Goal: Information Seeking & Learning: Learn about a topic

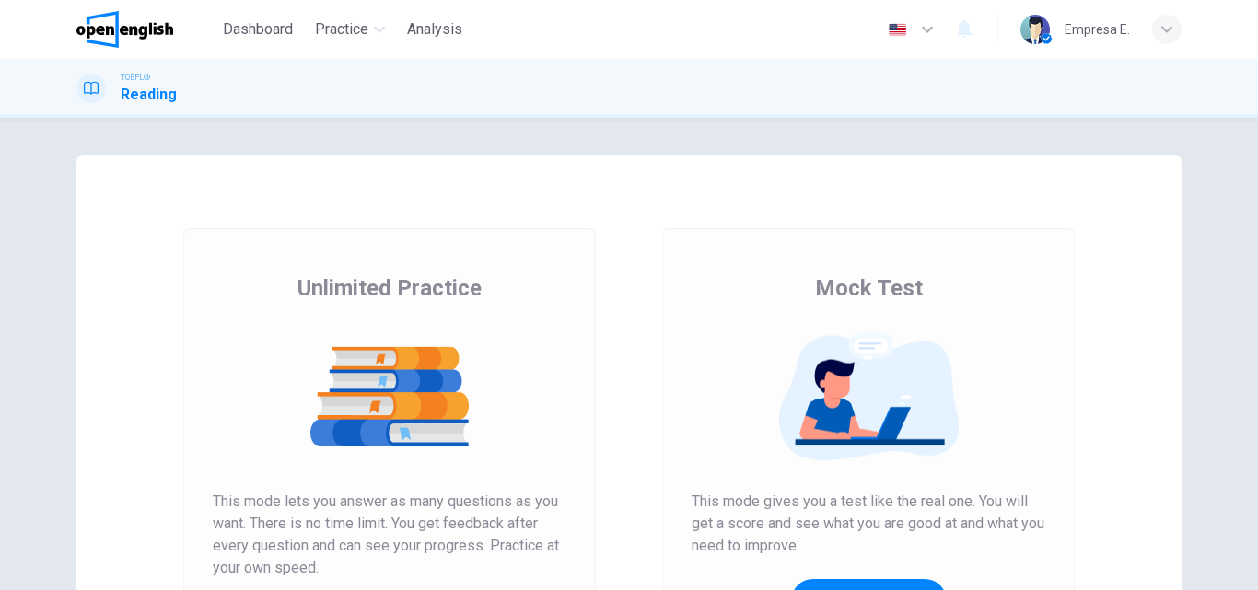
scroll to position [92, 0]
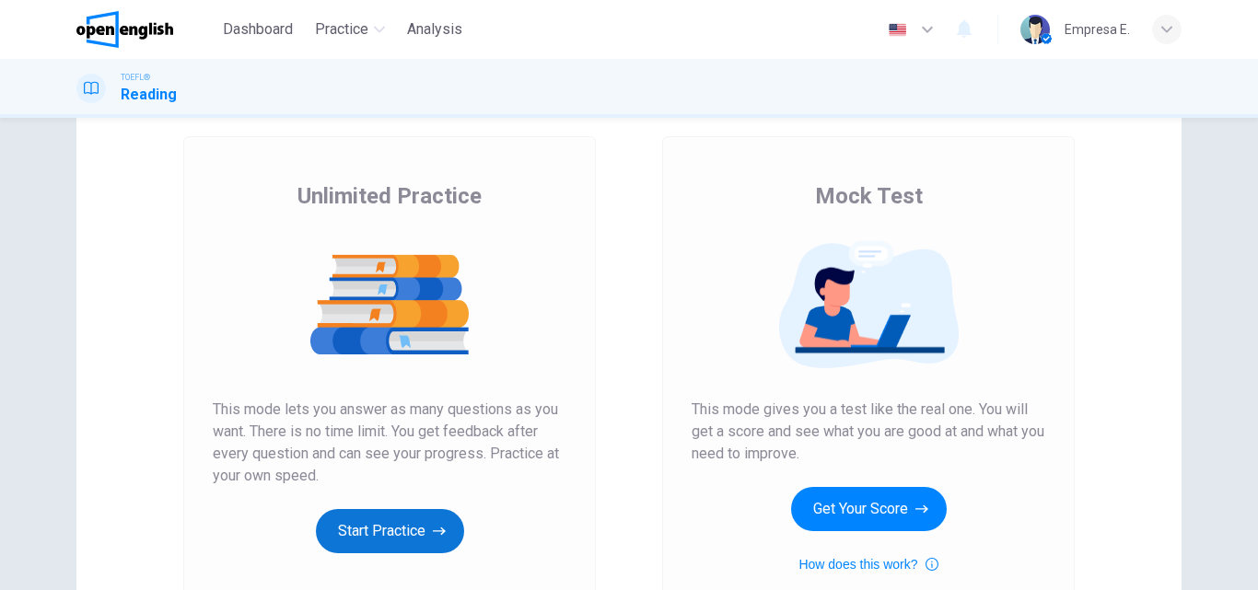
click at [412, 538] on button "Start Practice" at bounding box center [390, 531] width 148 height 44
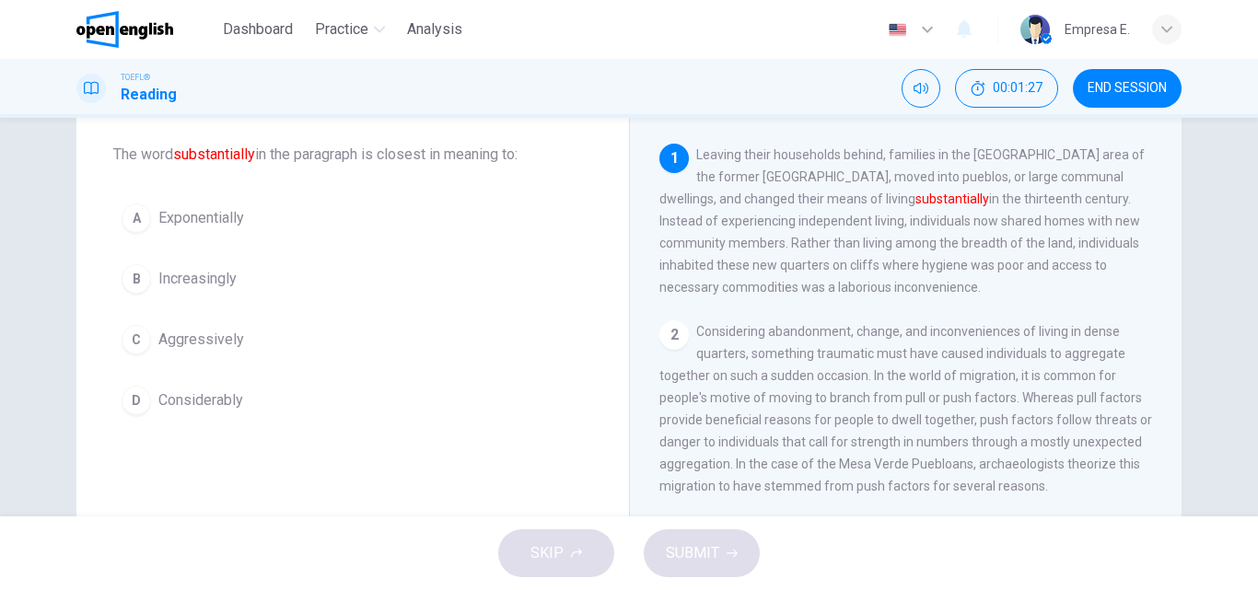
click at [936, 276] on span "Leaving their households behind, families in the [GEOGRAPHIC_DATA] area of the …" at bounding box center [901, 220] width 485 height 147
drag, startPoint x: 226, startPoint y: 405, endPoint x: 494, endPoint y: 489, distance: 280.8
click at [226, 406] on span "Considerably" at bounding box center [200, 401] width 85 height 22
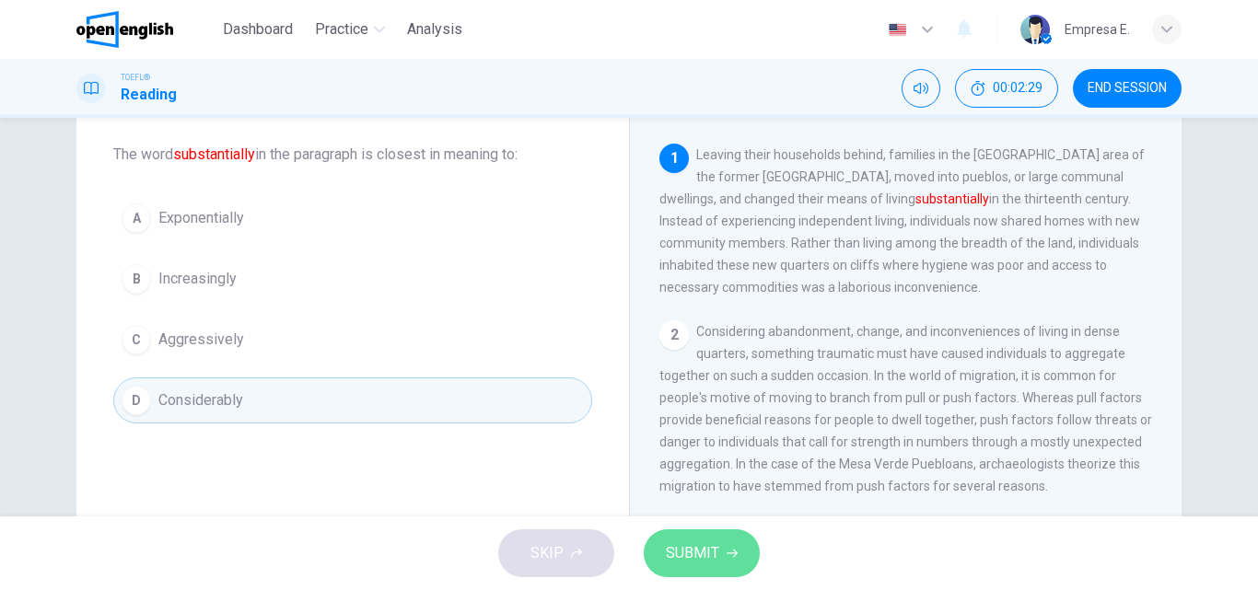
click at [697, 545] on span "SUBMIT" at bounding box center [692, 554] width 53 height 26
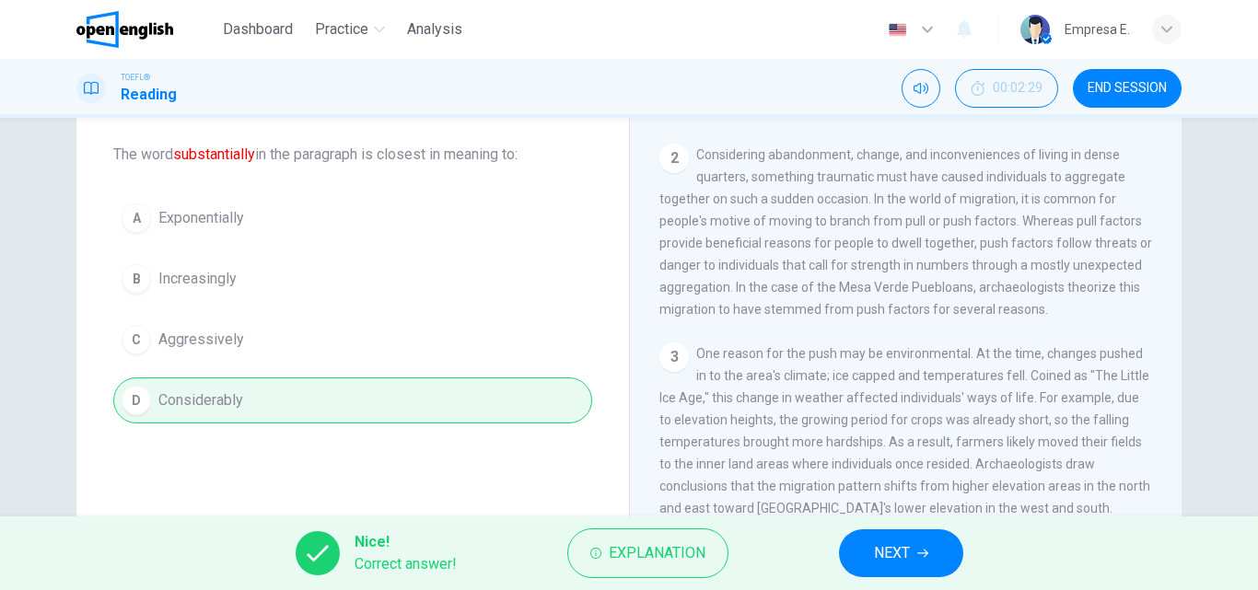
scroll to position [184, 0]
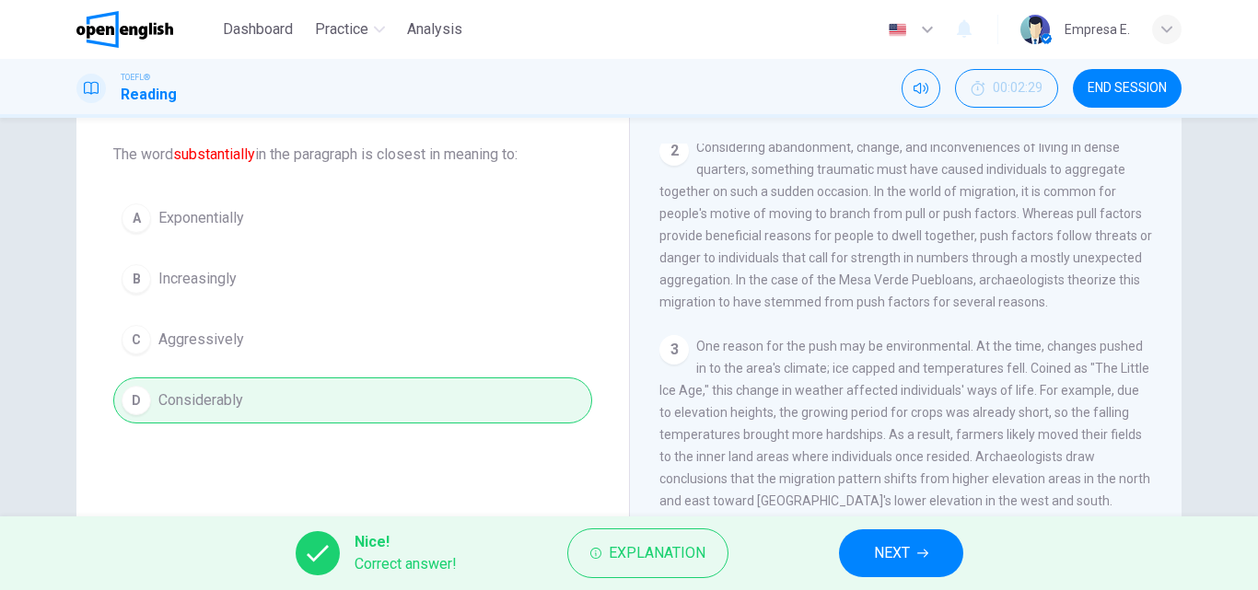
drag, startPoint x: 692, startPoint y: 217, endPoint x: 928, endPoint y: 230, distance: 237.1
click at [927, 229] on span "Considering abandonment, change, and inconveniences of living in dense quarters…" at bounding box center [905, 224] width 493 height 169
click at [943, 235] on div "2 Considering abandonment, change, and inconveniences of living in dense quarte…" at bounding box center [906, 224] width 494 height 177
drag, startPoint x: 916, startPoint y: 203, endPoint x: 960, endPoint y: 286, distance: 93.5
click at [917, 205] on span "Considering abandonment, change, and inconveniences of living in dense quarters…" at bounding box center [905, 224] width 493 height 169
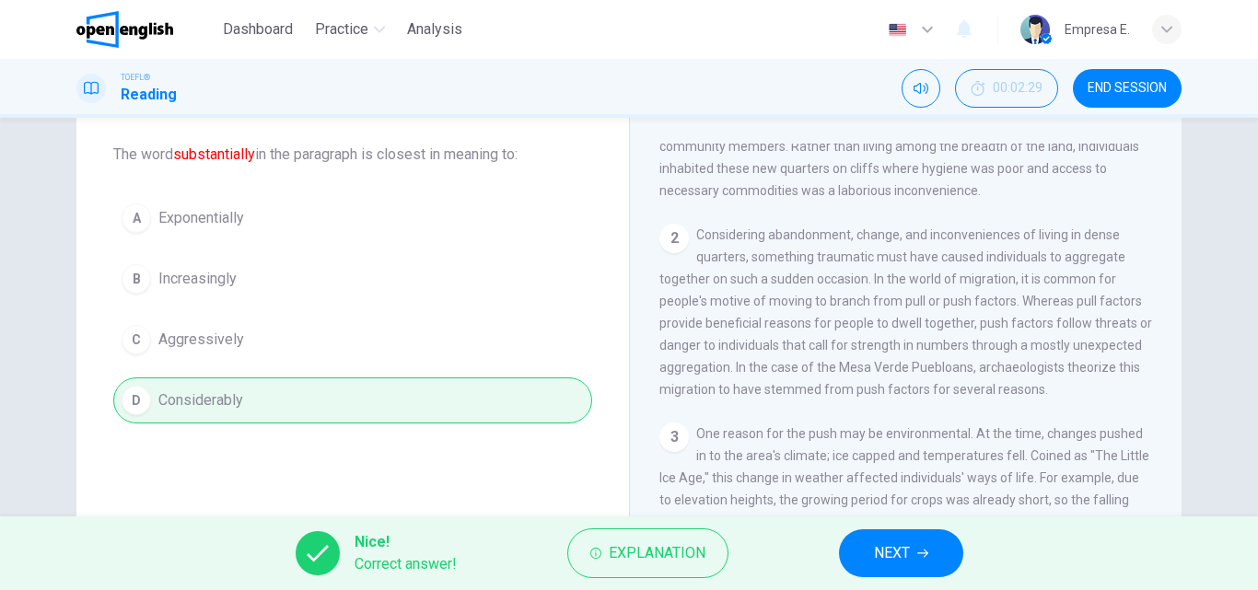
scroll to position [0, 0]
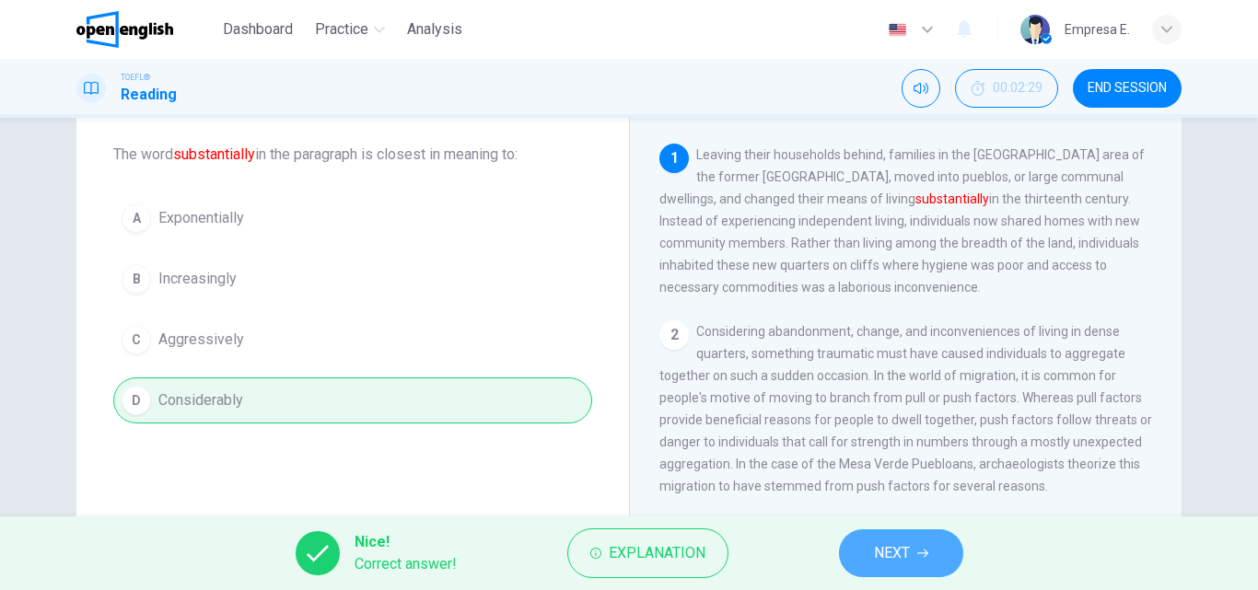
click at [874, 545] on span "NEXT" at bounding box center [892, 554] width 36 height 26
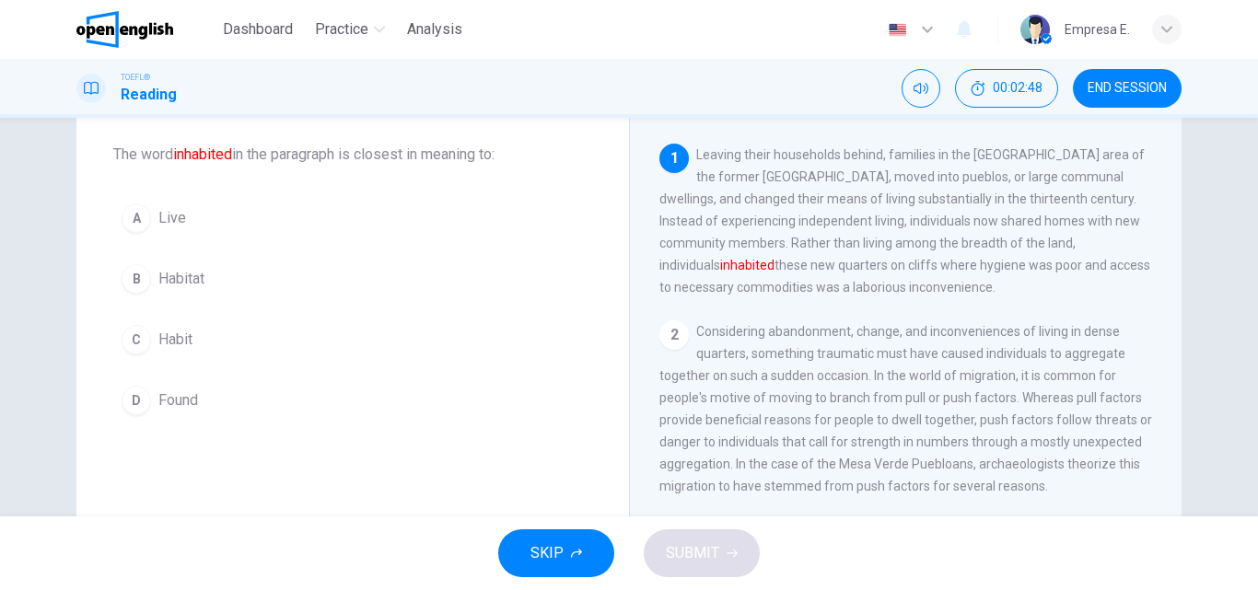
drag, startPoint x: 761, startPoint y: 252, endPoint x: 796, endPoint y: 288, distance: 50.2
click at [762, 253] on span "Leaving their households behind, families in the [GEOGRAPHIC_DATA] area of the …" at bounding box center [904, 220] width 491 height 147
click at [172, 340] on span "Habit" at bounding box center [175, 340] width 34 height 22
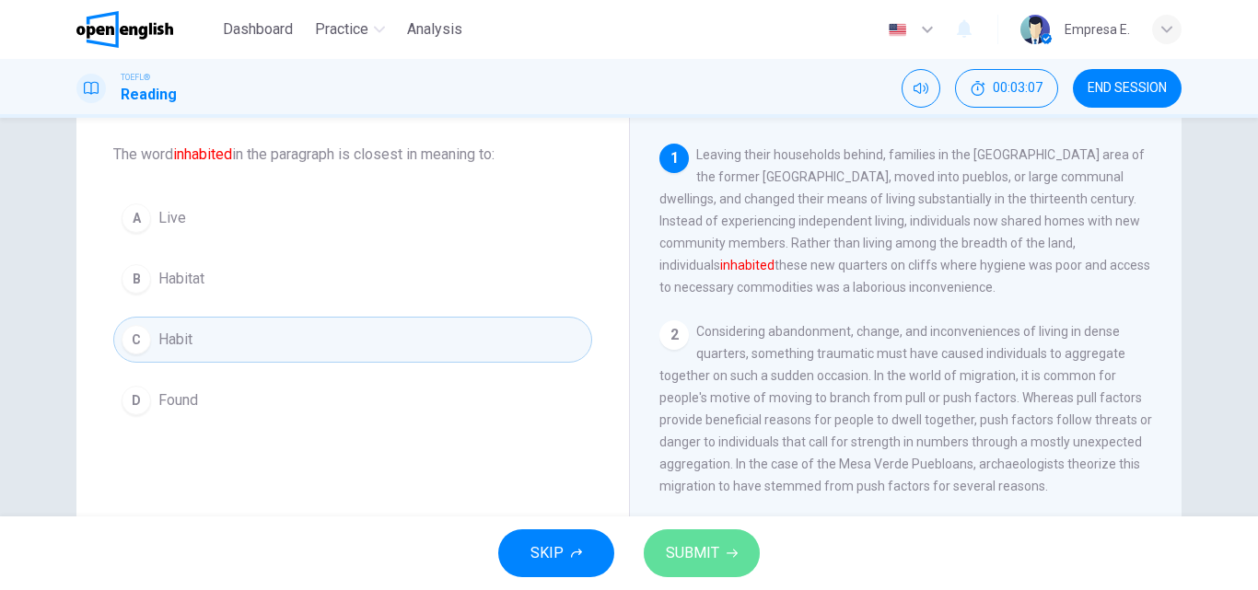
click at [718, 552] on button "SUBMIT" at bounding box center [702, 554] width 116 height 48
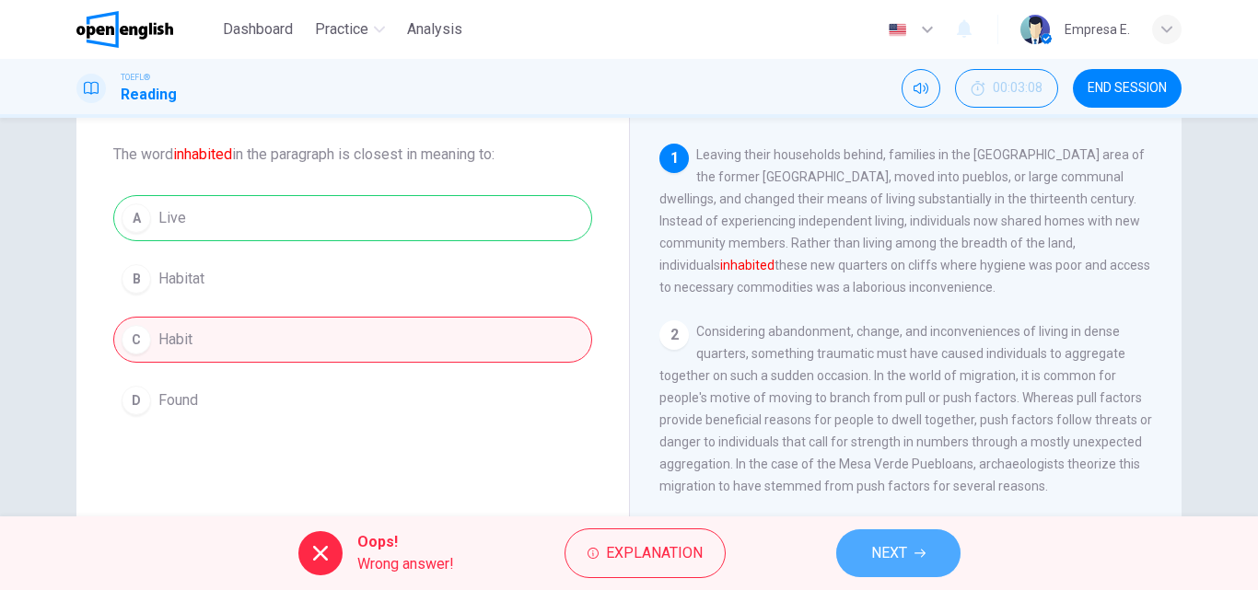
click at [884, 548] on span "NEXT" at bounding box center [889, 554] width 36 height 26
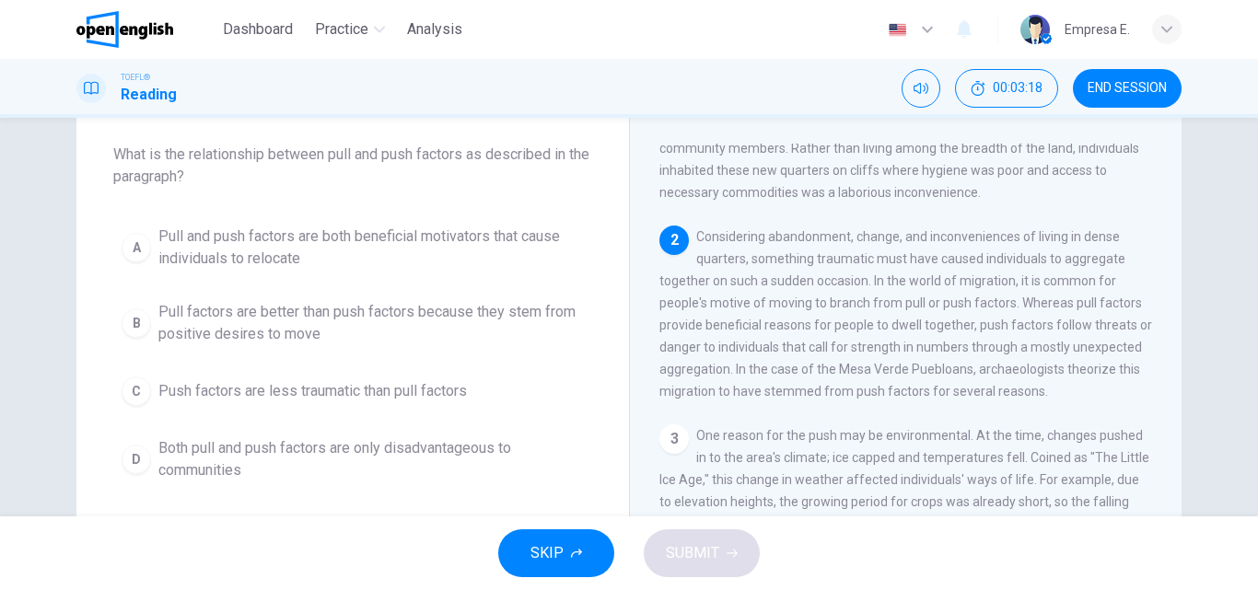
scroll to position [114, 0]
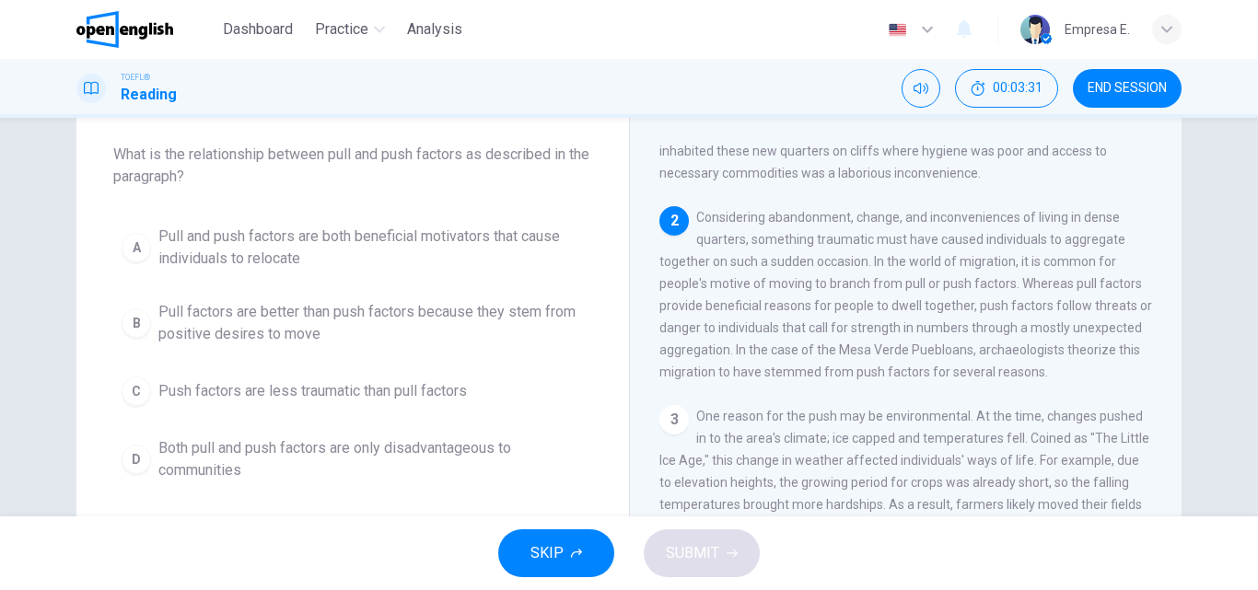
click at [756, 379] on span "Considering abandonment, change, and inconveniences of living in dense quarters…" at bounding box center [905, 294] width 493 height 169
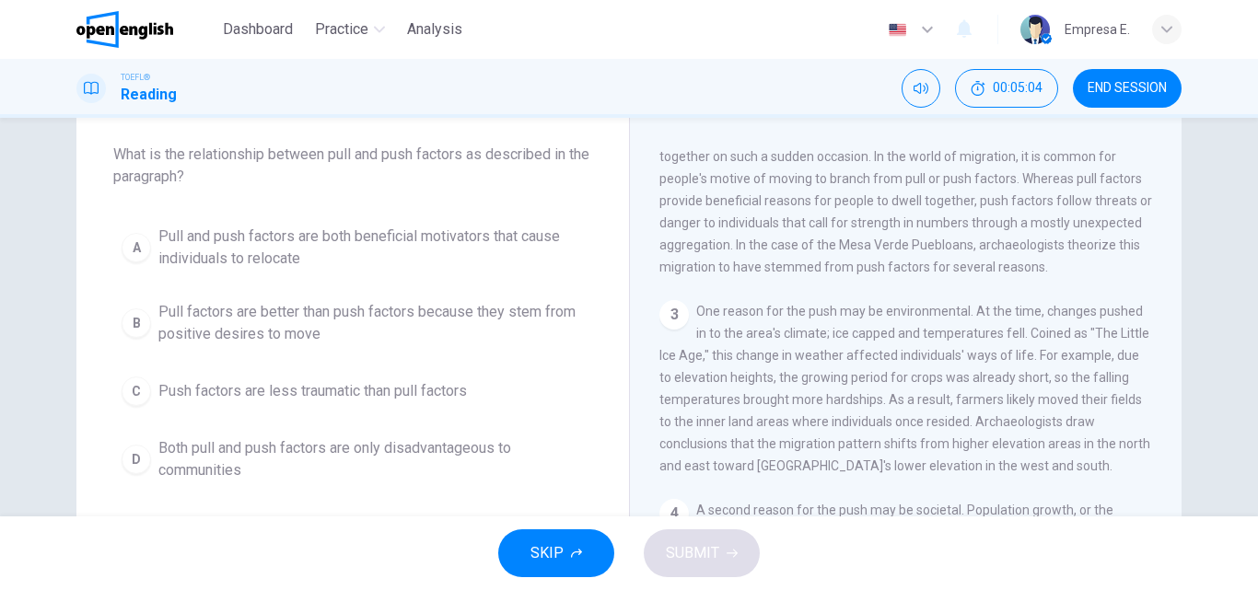
scroll to position [298, 0]
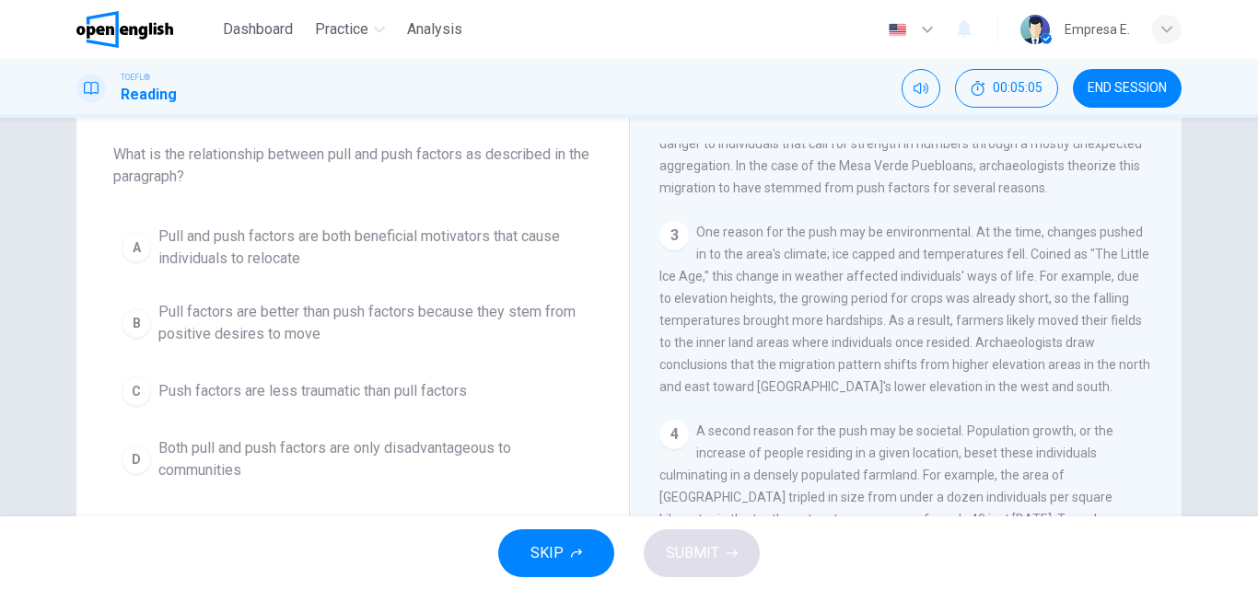
click at [1119, 89] on span "END SESSION" at bounding box center [1127, 88] width 79 height 15
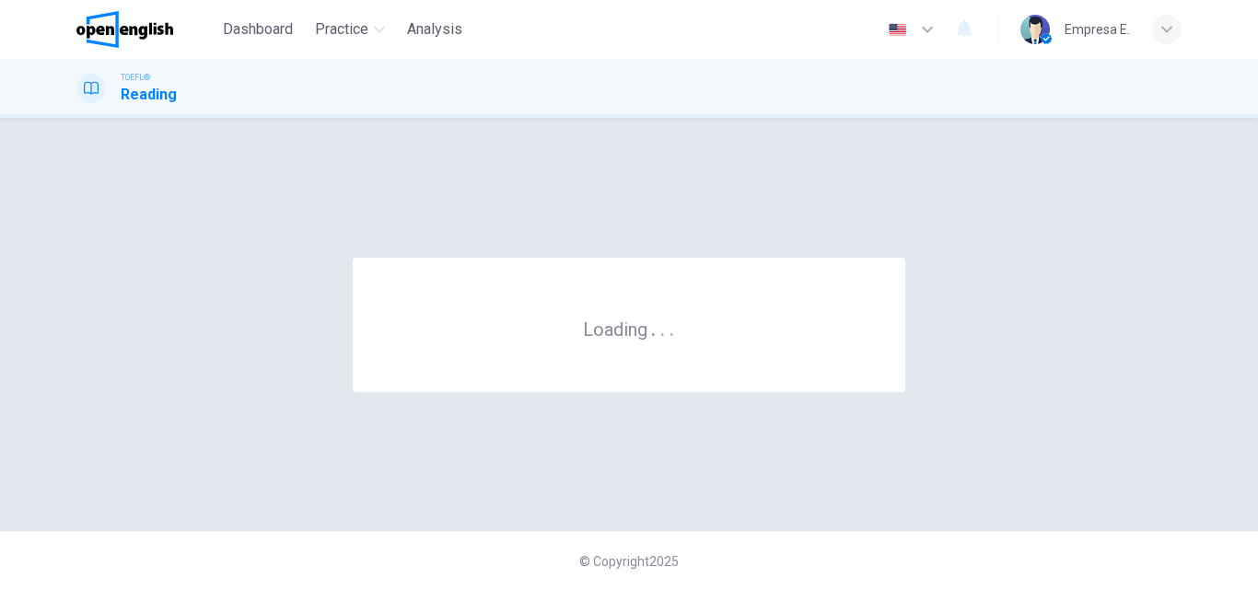
scroll to position [0, 0]
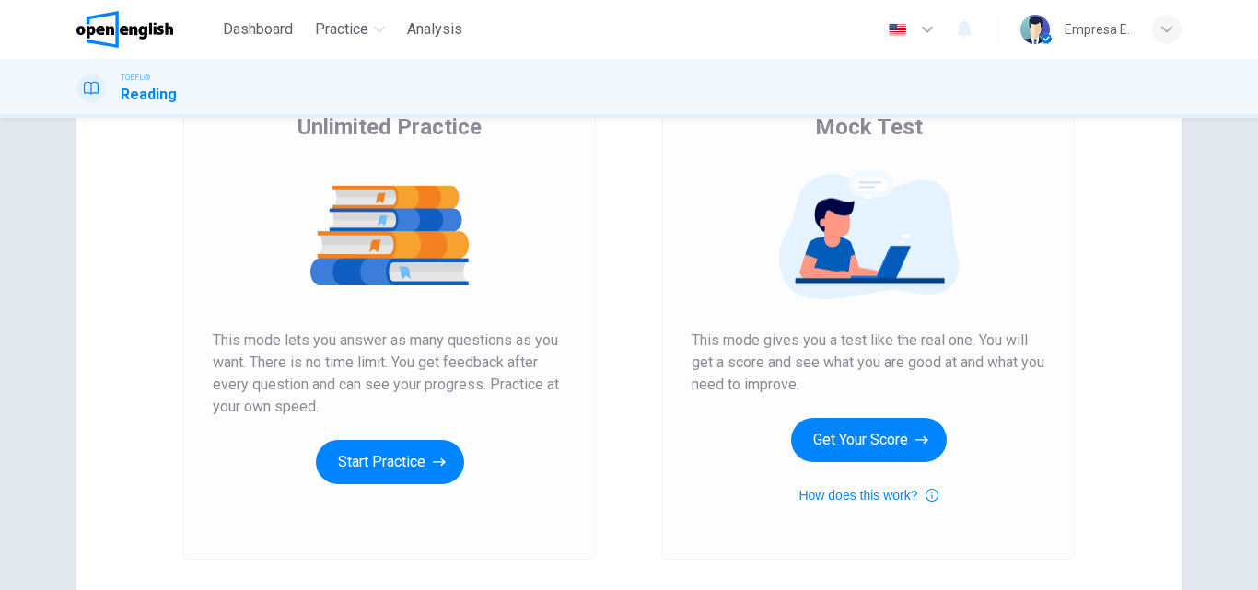
scroll to position [300, 0]
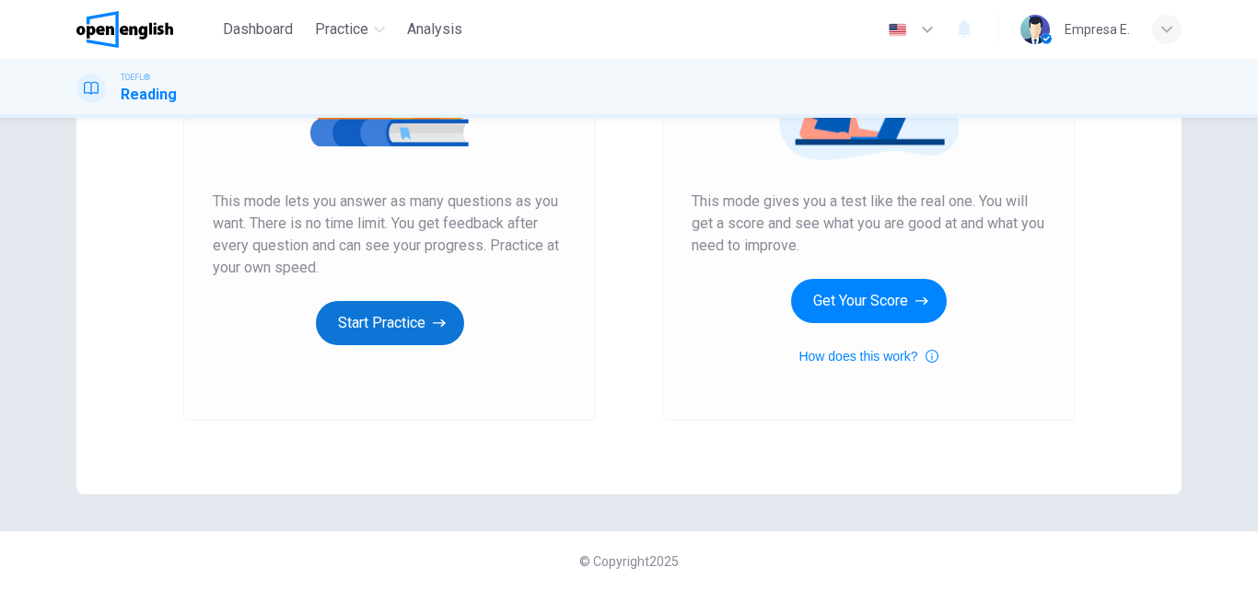
click at [379, 343] on button "Start Practice" at bounding box center [390, 323] width 148 height 44
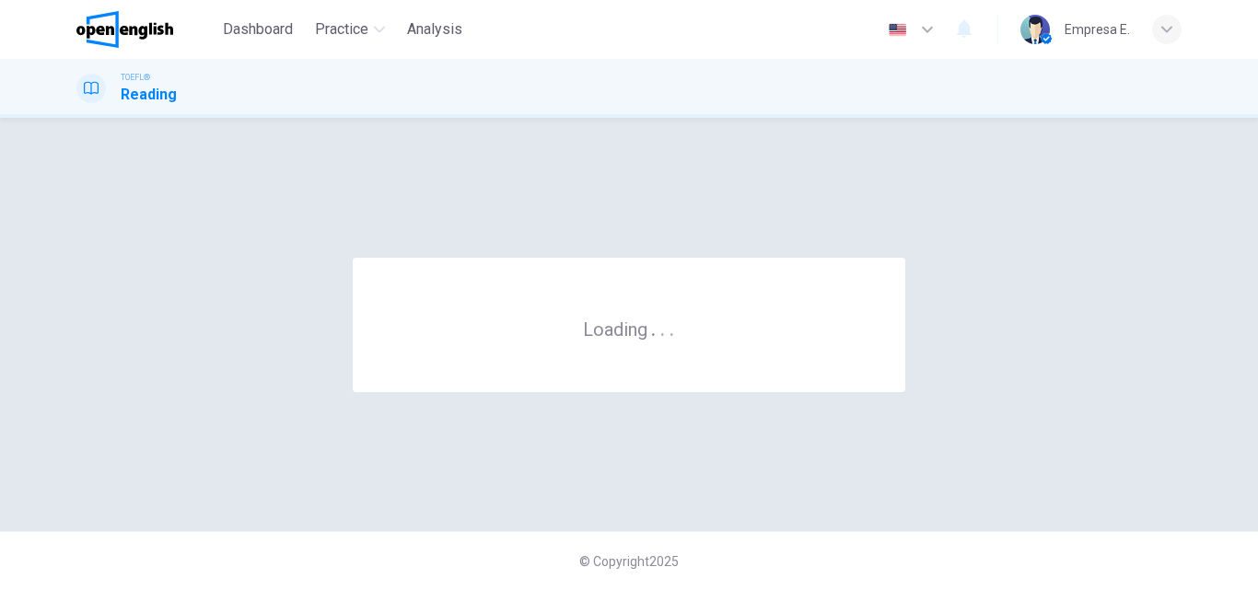
scroll to position [0, 0]
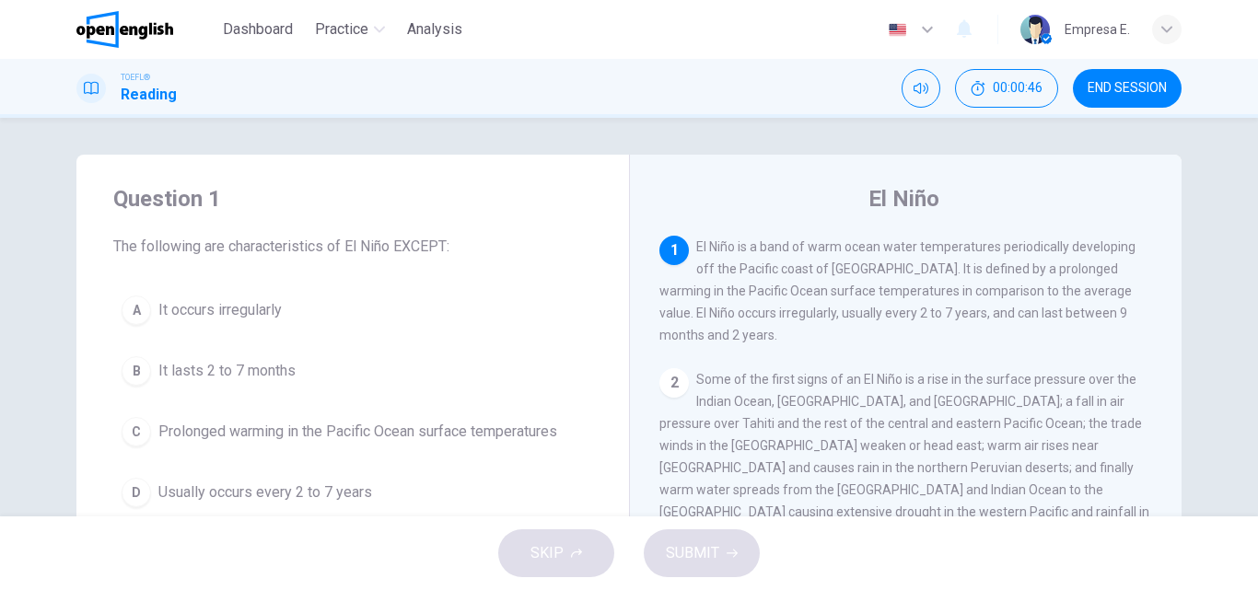
drag, startPoint x: 941, startPoint y: 309, endPoint x: 1016, endPoint y: 293, distance: 76.2
click at [1016, 293] on span "El Niño is a band of warm ocean water temperatures periodically developing off …" at bounding box center [897, 290] width 476 height 103
drag, startPoint x: 1028, startPoint y: 293, endPoint x: 1054, endPoint y: 292, distance: 25.8
click at [1054, 292] on span "El Niño is a band of warm ocean water temperatures periodically developing off …" at bounding box center [897, 290] width 476 height 103
click at [176, 358] on button "B It lasts 2 to 7 months" at bounding box center [352, 371] width 479 height 46
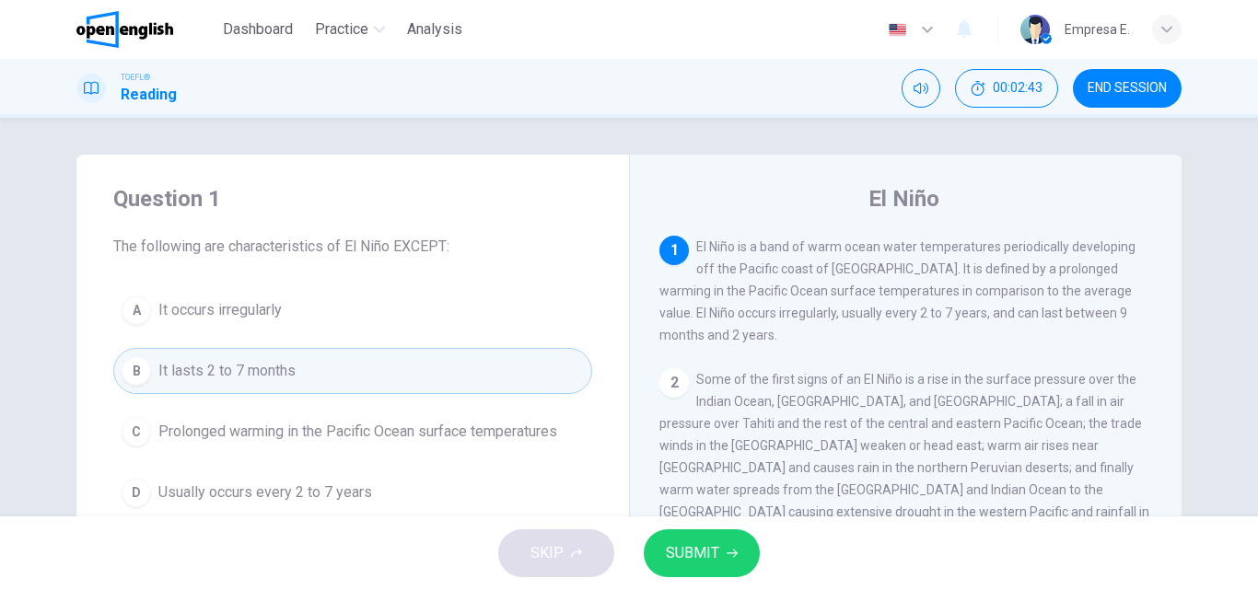
drag, startPoint x: 682, startPoint y: 539, endPoint x: 736, endPoint y: 494, distance: 70.6
click at [683, 539] on button "SUBMIT" at bounding box center [702, 554] width 116 height 48
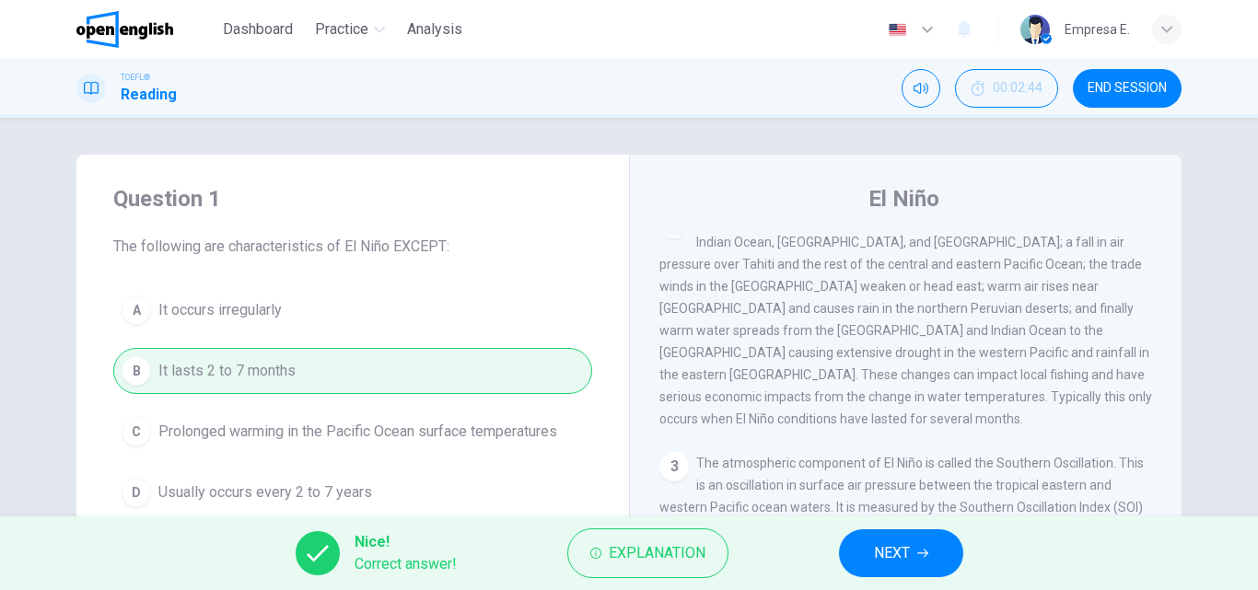
scroll to position [184, 0]
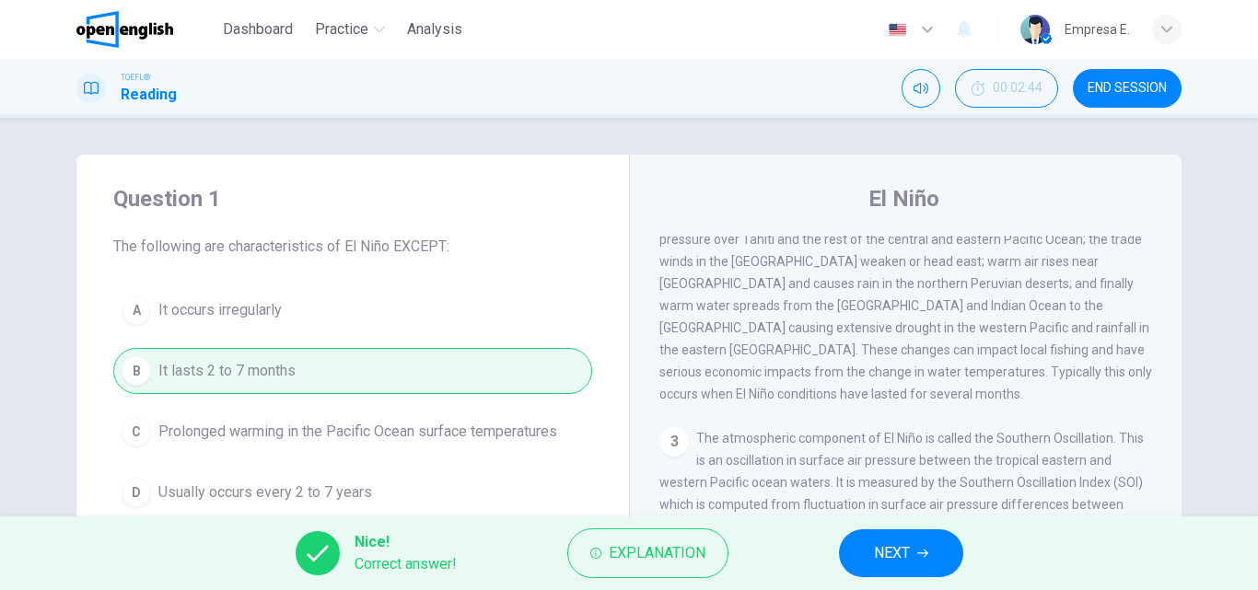
click at [956, 566] on button "NEXT" at bounding box center [901, 554] width 124 height 48
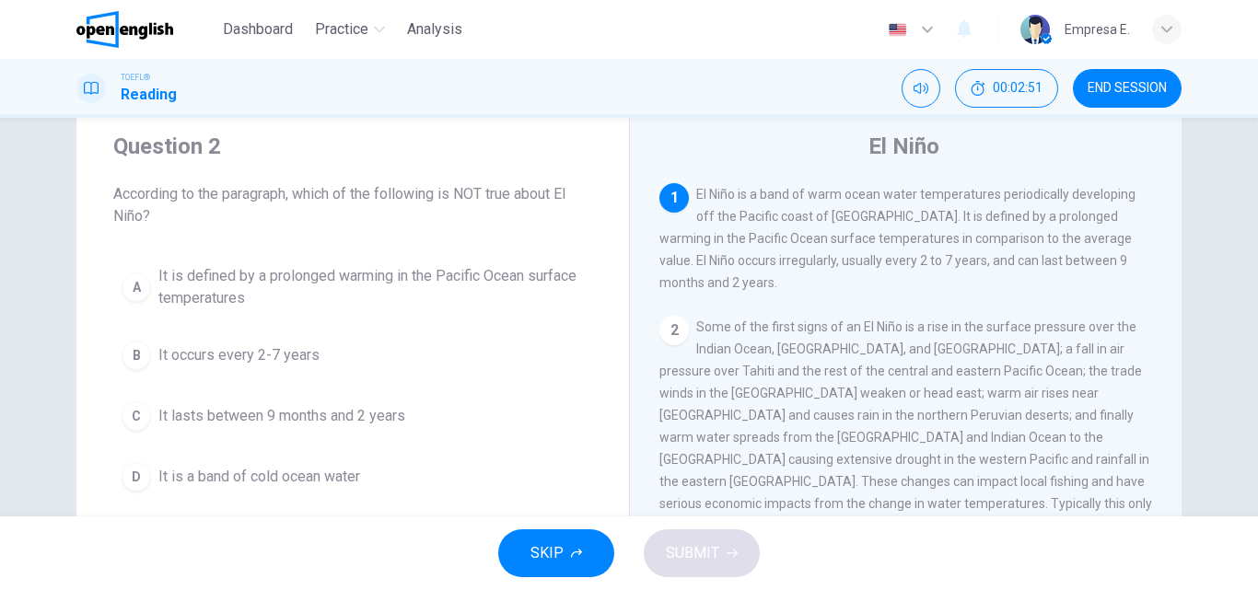
scroll to position [92, 0]
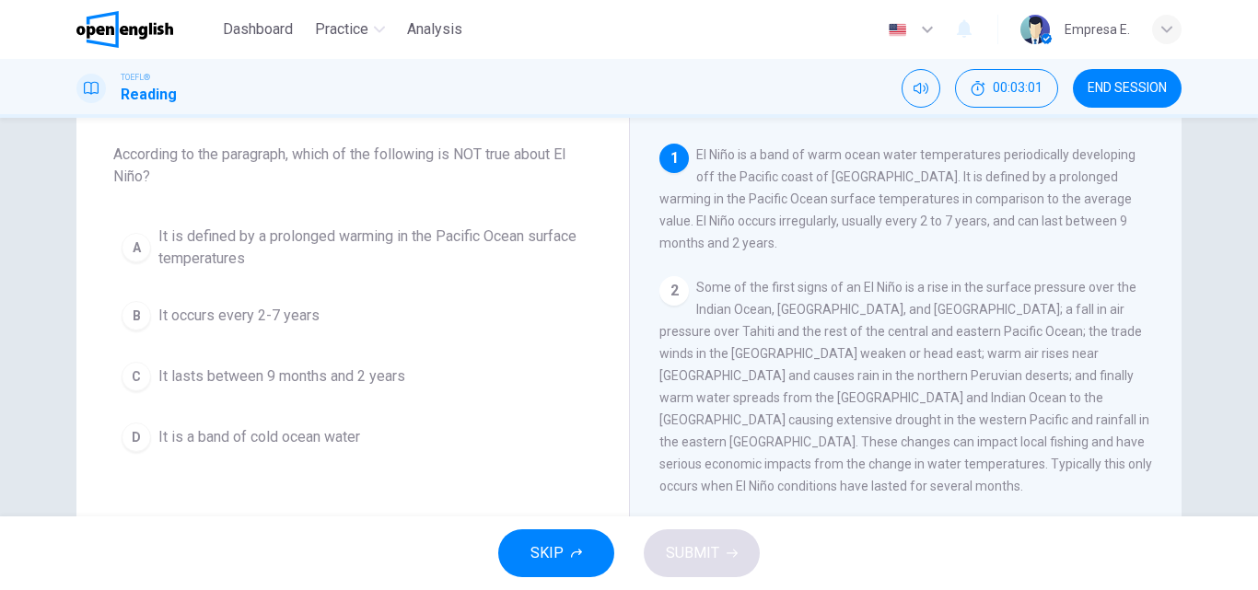
click at [298, 432] on span "It is a band of cold ocean water" at bounding box center [259, 437] width 202 height 22
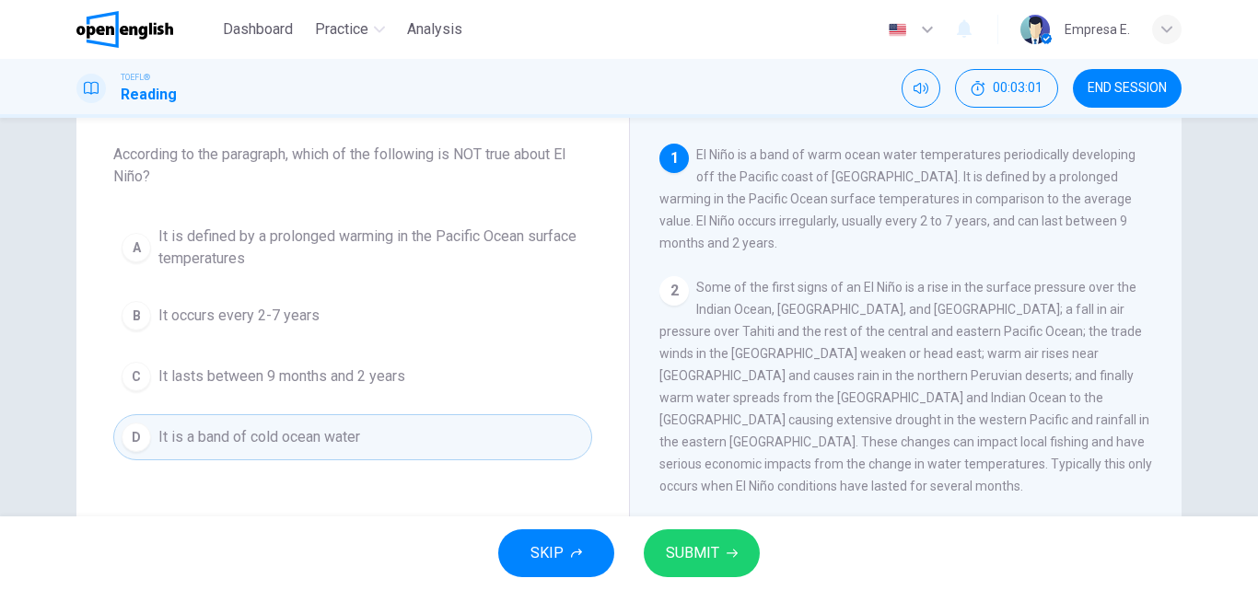
click at [752, 576] on div "SKIP SUBMIT" at bounding box center [629, 554] width 1258 height 74
click at [730, 551] on icon "button" at bounding box center [732, 553] width 11 height 11
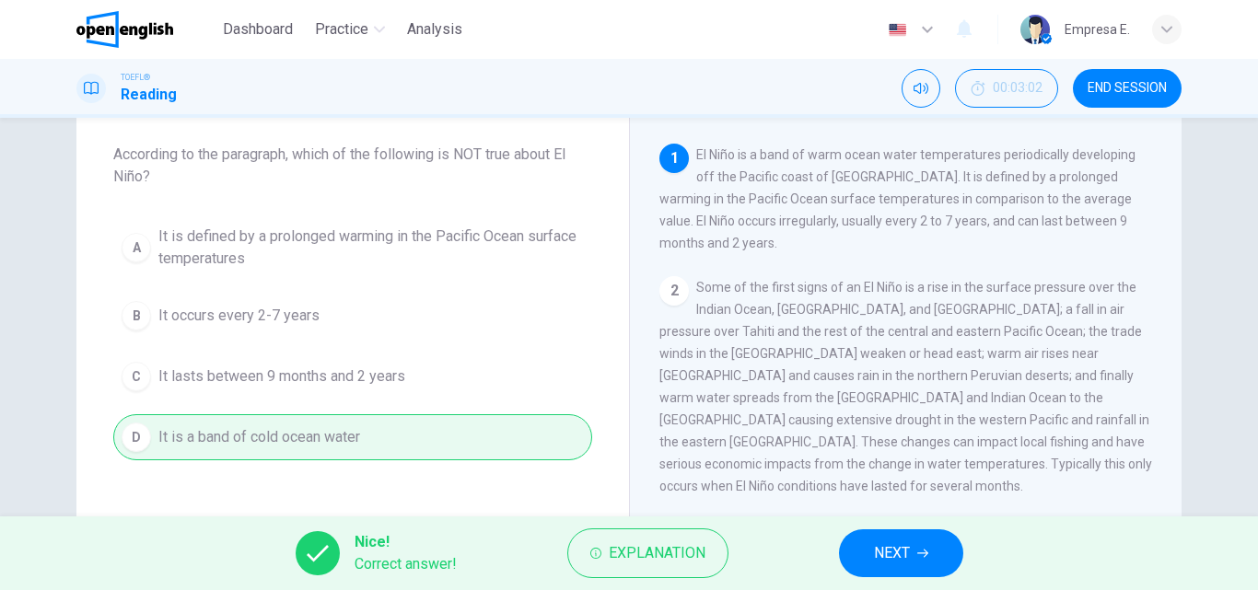
click at [899, 542] on span "NEXT" at bounding box center [892, 554] width 36 height 26
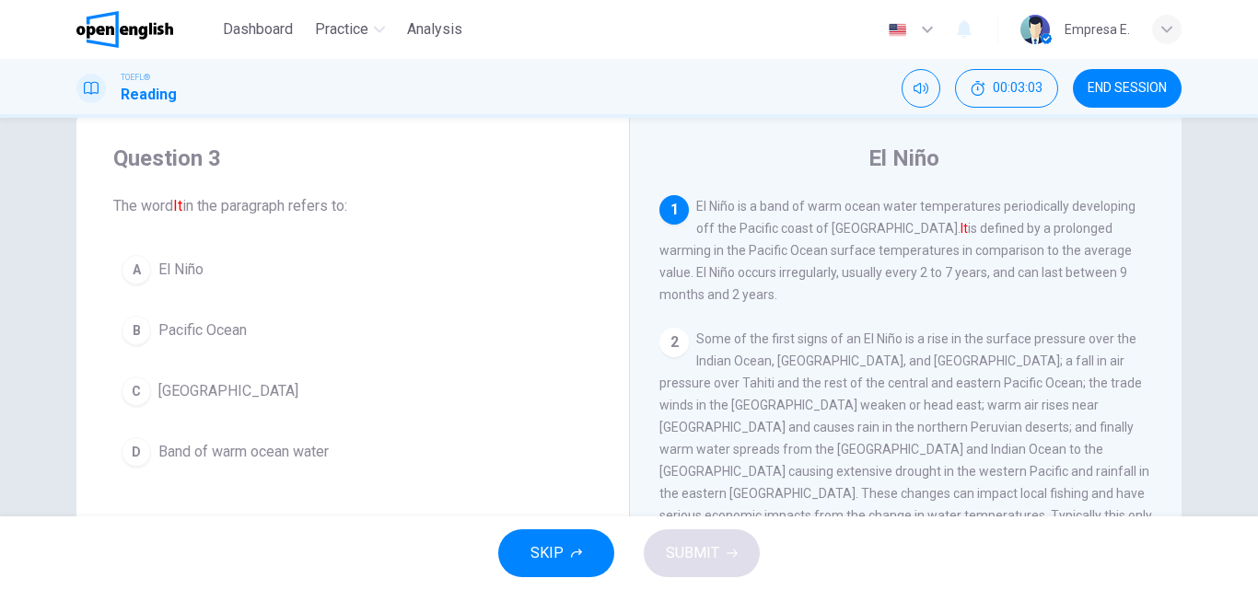
scroll to position [0, 0]
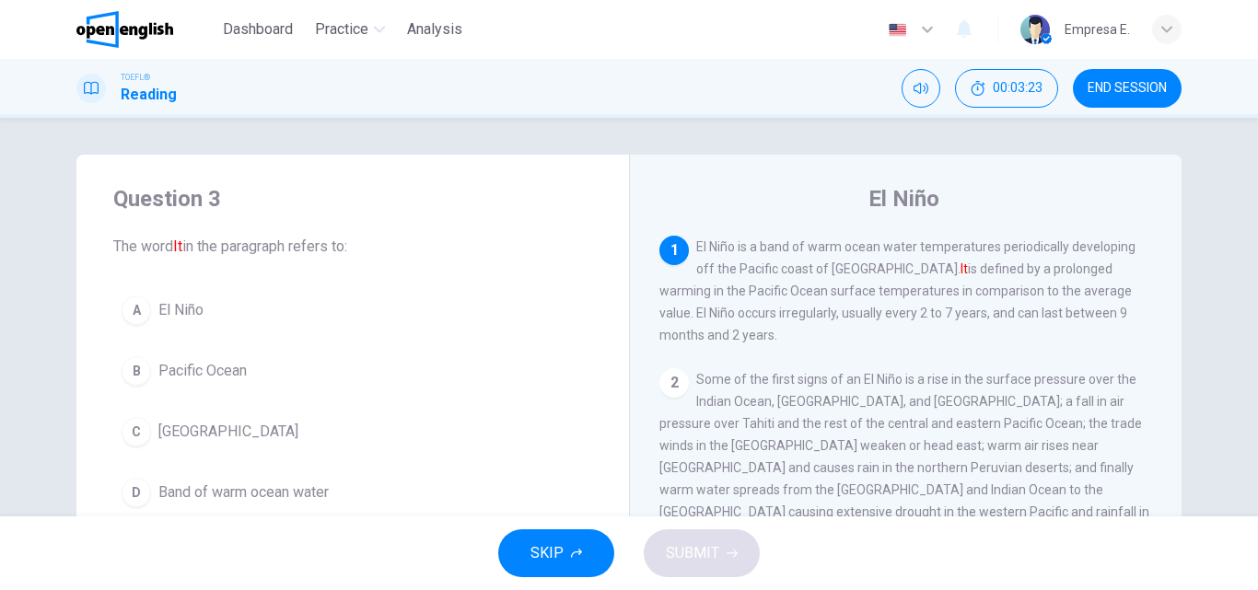
click at [176, 317] on span "El Niño" at bounding box center [180, 310] width 45 height 22
